Goal: Task Accomplishment & Management: Manage account settings

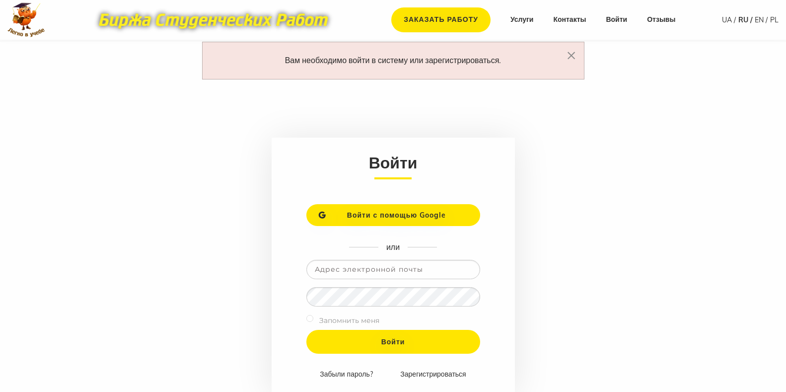
type input "naska1792@ukr.net"
click at [374, 320] on label "Запомнить меня" at bounding box center [349, 320] width 60 height 12
click at [311, 319] on input "checkbox" at bounding box center [309, 318] width 7 height 7
checkbox input "true"
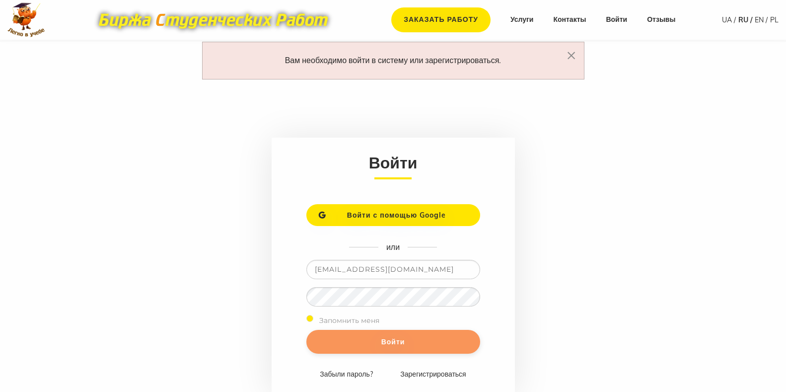
click at [358, 348] on input "Войти" at bounding box center [393, 342] width 174 height 24
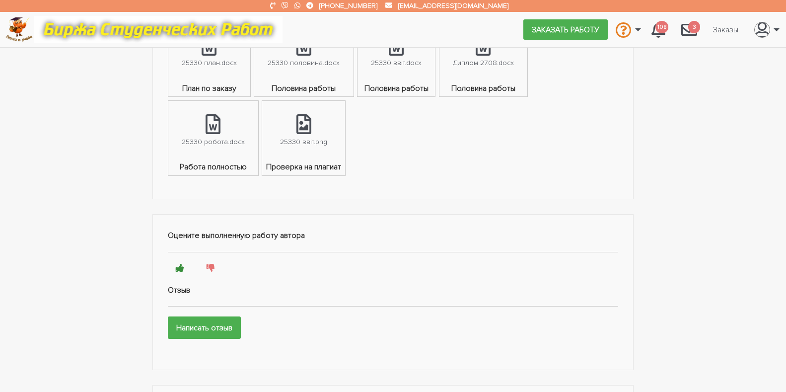
scroll to position [596, 0]
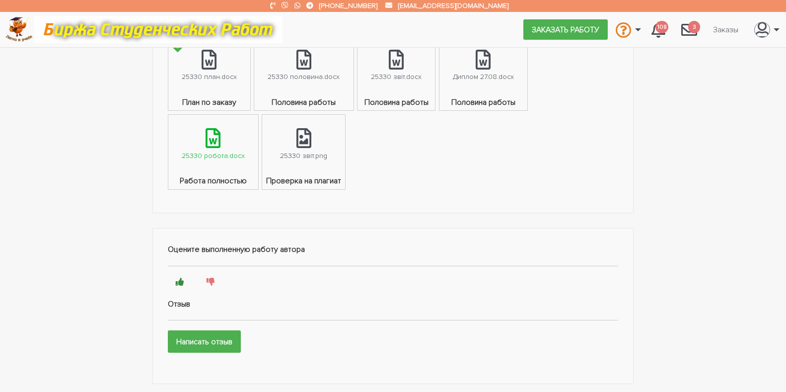
click at [233, 162] on link "25330 робота.docx" at bounding box center [213, 145] width 90 height 60
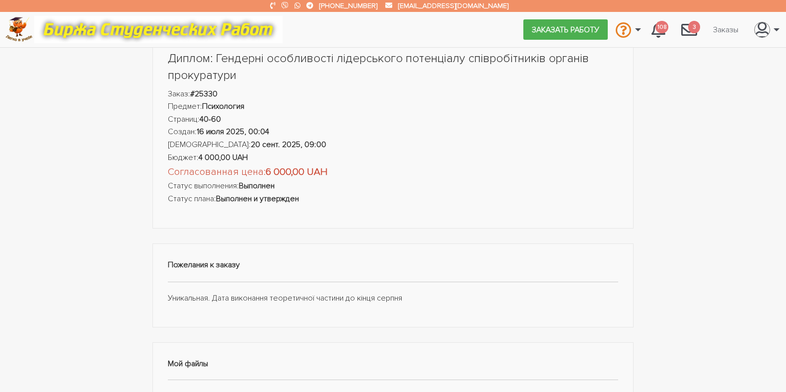
scroll to position [0, 0]
